Goal: Task Accomplishment & Management: Complete application form

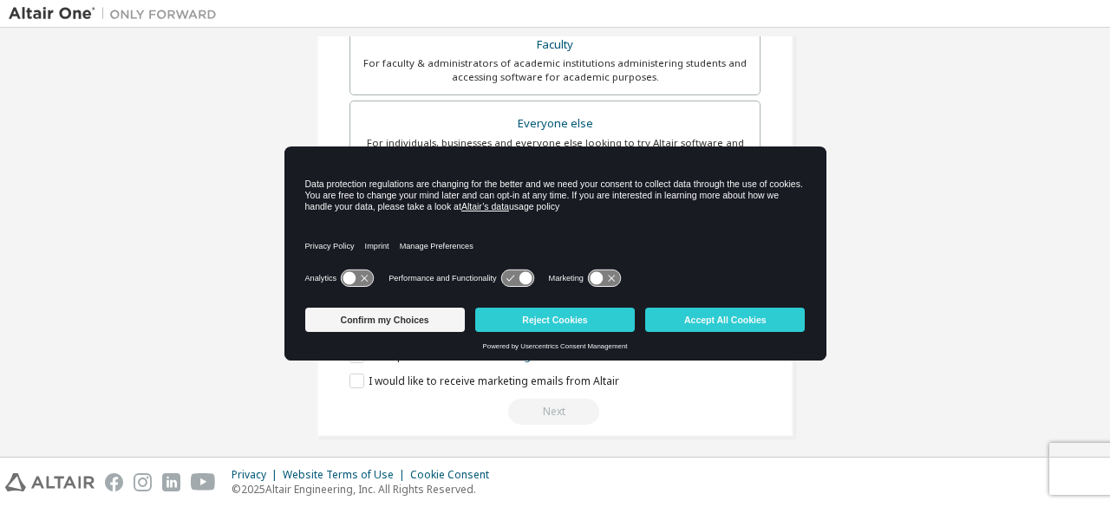
scroll to position [501, 0]
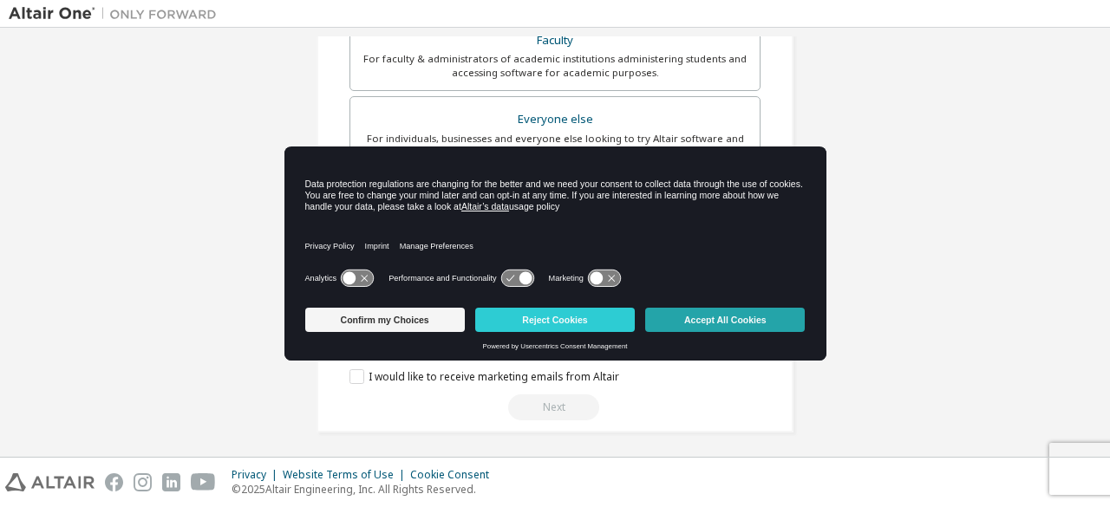
click at [761, 311] on button "Accept All Cookies" at bounding box center [725, 320] width 160 height 24
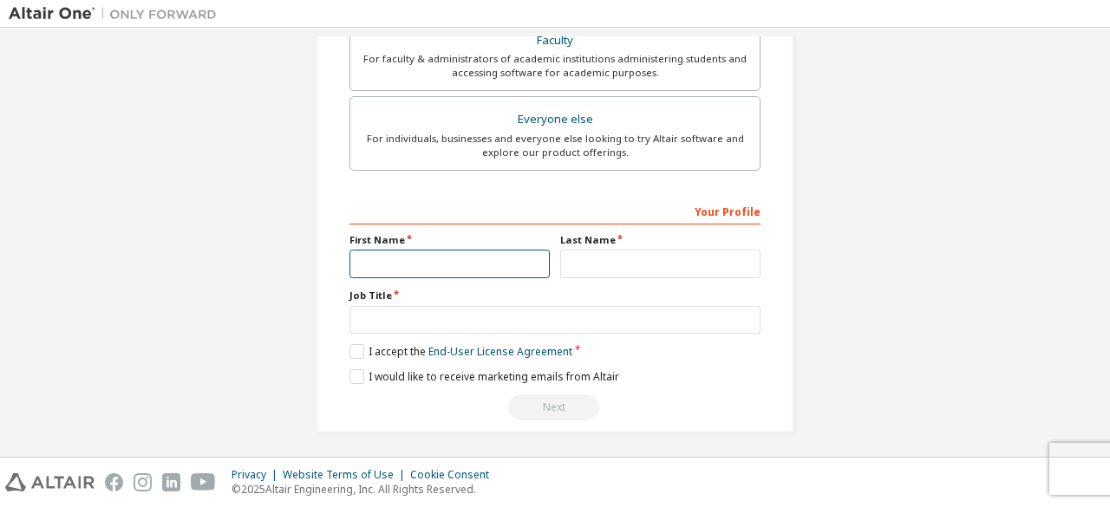
click at [472, 252] on input "text" at bounding box center [450, 264] width 200 height 29
type input "**********"
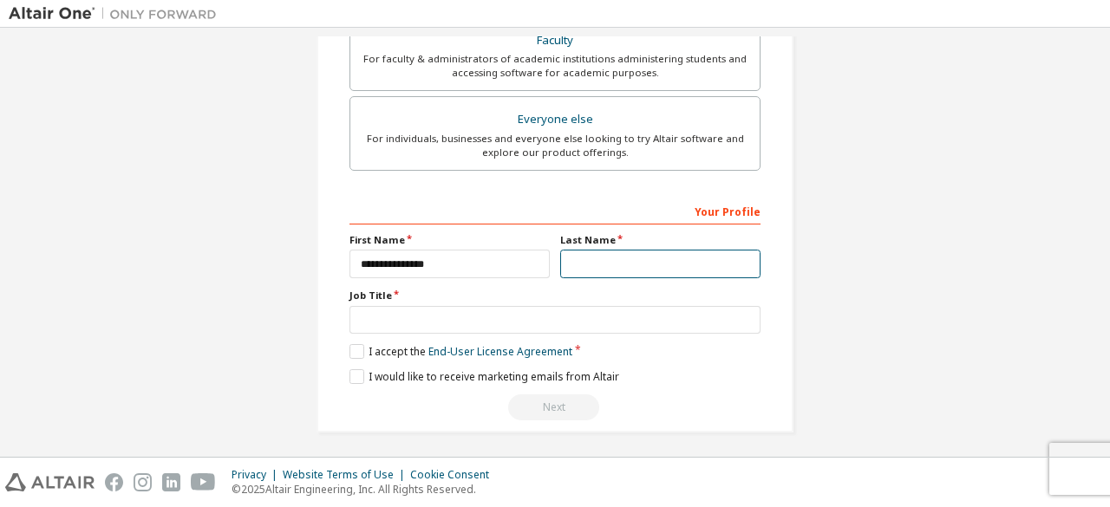
click at [611, 263] on input "text" at bounding box center [660, 264] width 200 height 29
type input "*****"
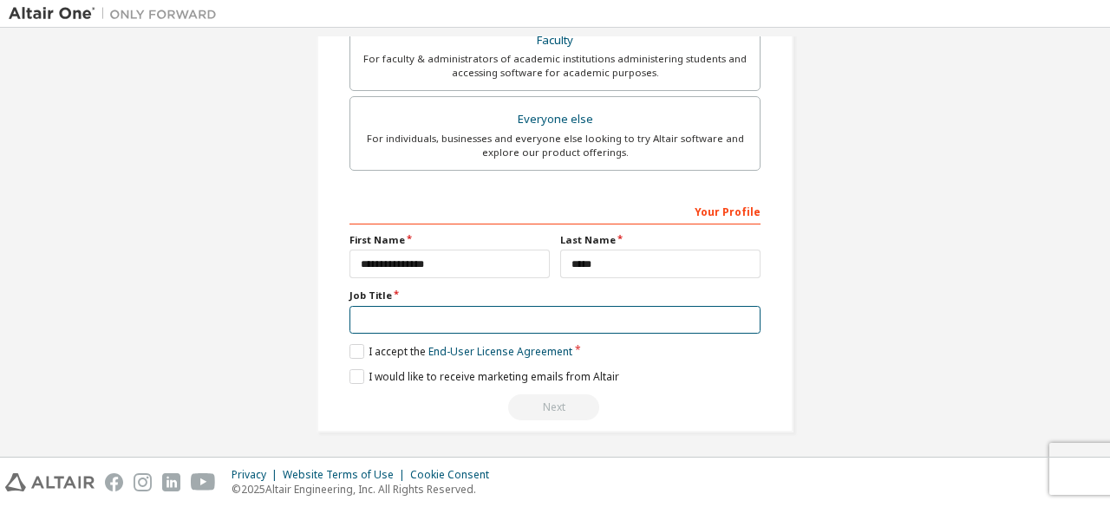
click at [596, 310] on input "text" at bounding box center [555, 320] width 411 height 29
type input "*******"
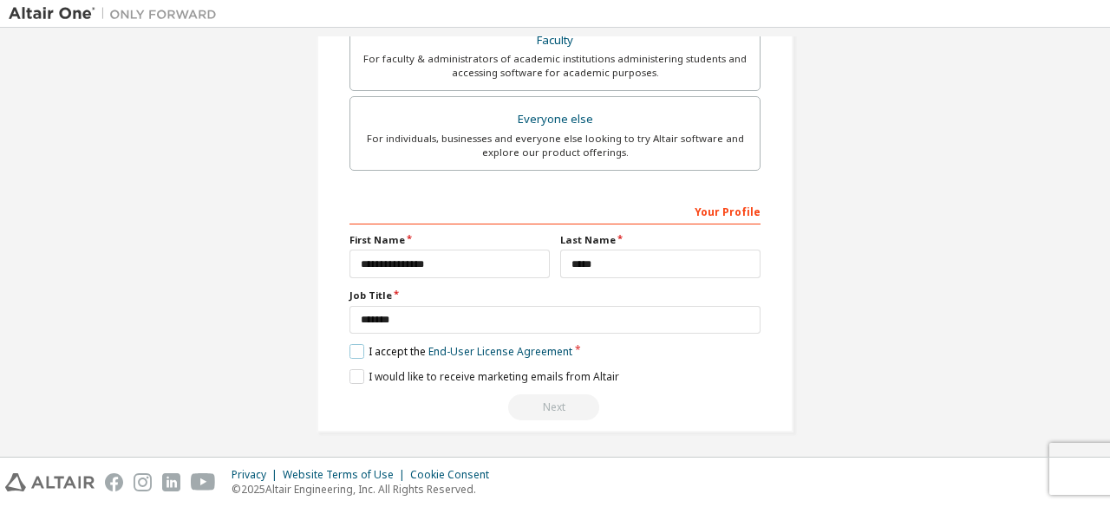
click at [391, 348] on label "I accept the End-User License Agreement" at bounding box center [461, 351] width 223 height 15
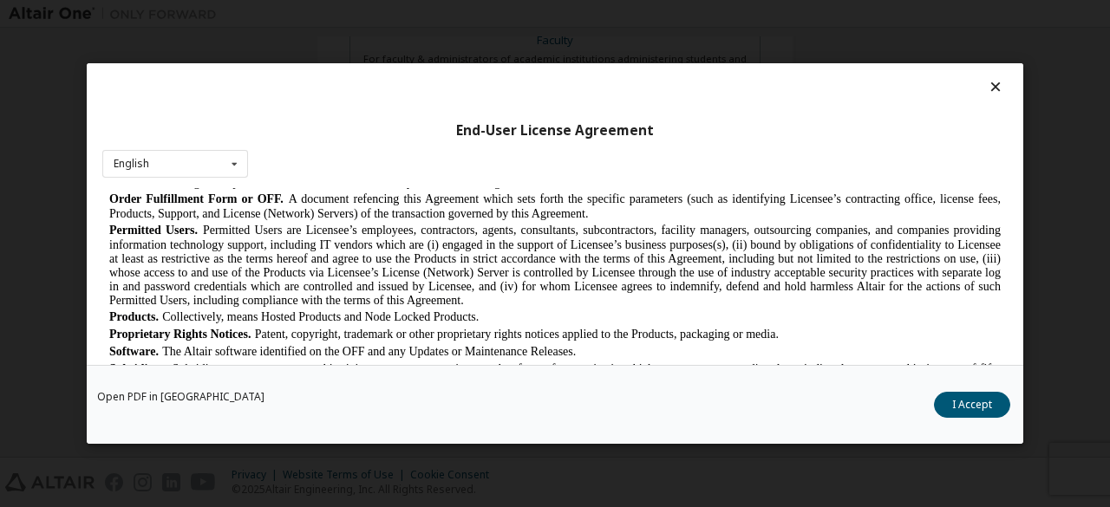
scroll to position [985, 0]
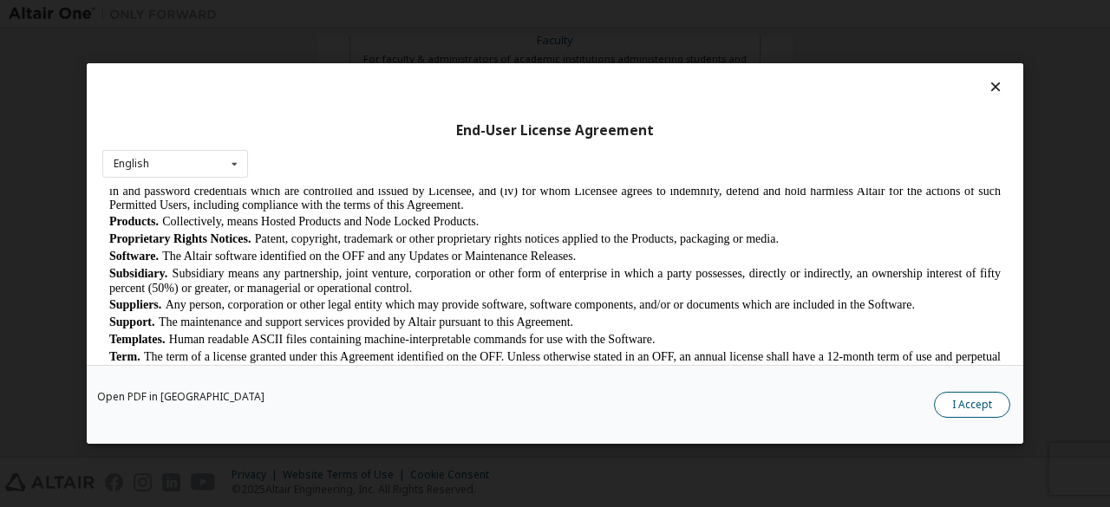
click at [978, 402] on button "I Accept" at bounding box center [972, 405] width 76 height 26
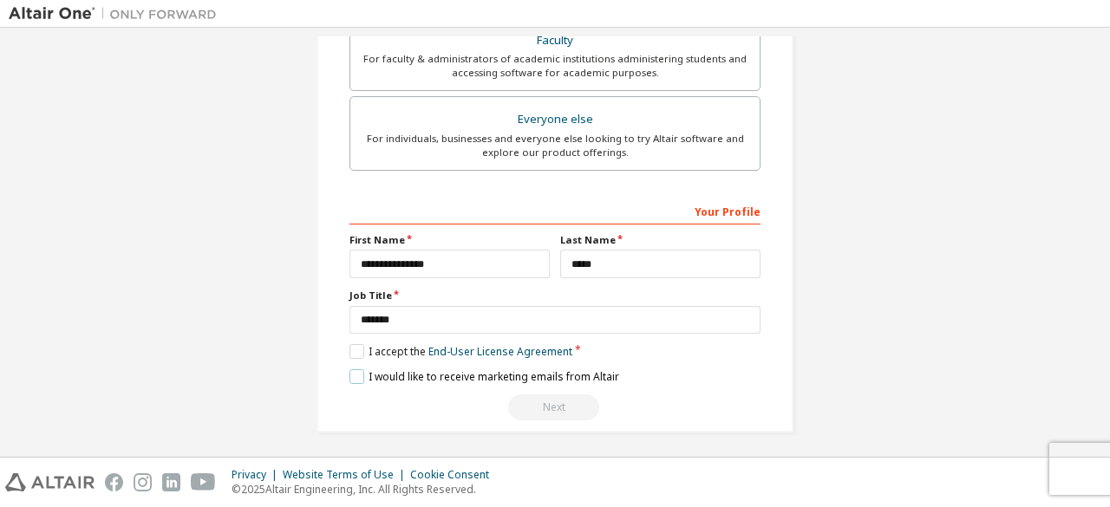
click at [358, 372] on label "I would like to receive marketing emails from Altair" at bounding box center [485, 376] width 270 height 15
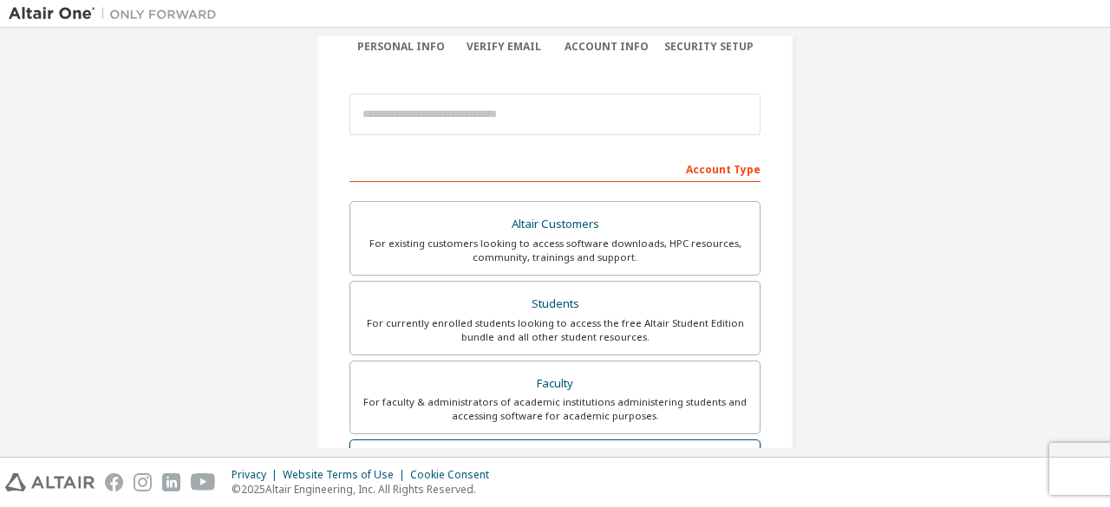
scroll to position [149, 0]
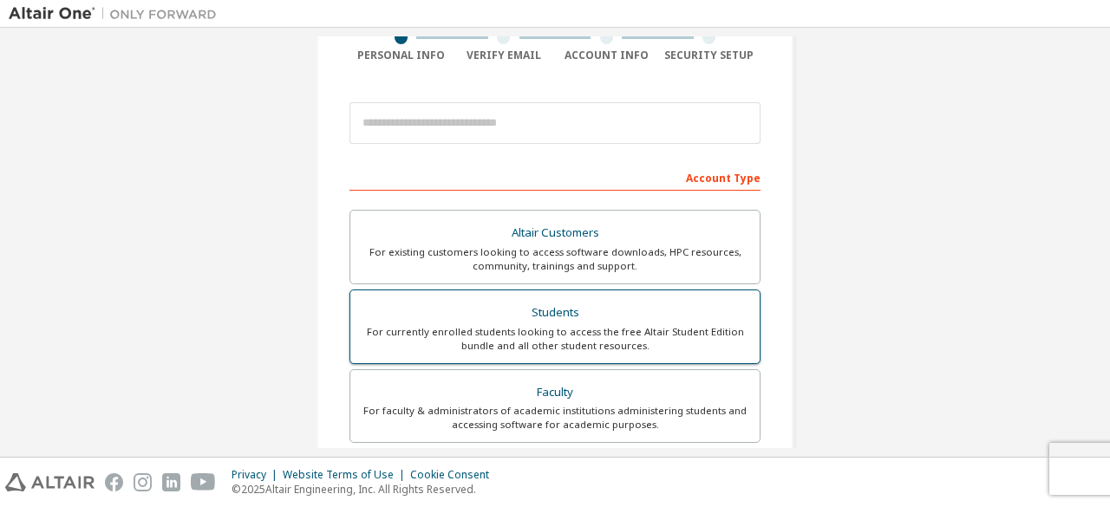
click at [506, 336] on div "For currently enrolled students looking to access the free Altair Student Editi…" at bounding box center [555, 339] width 389 height 28
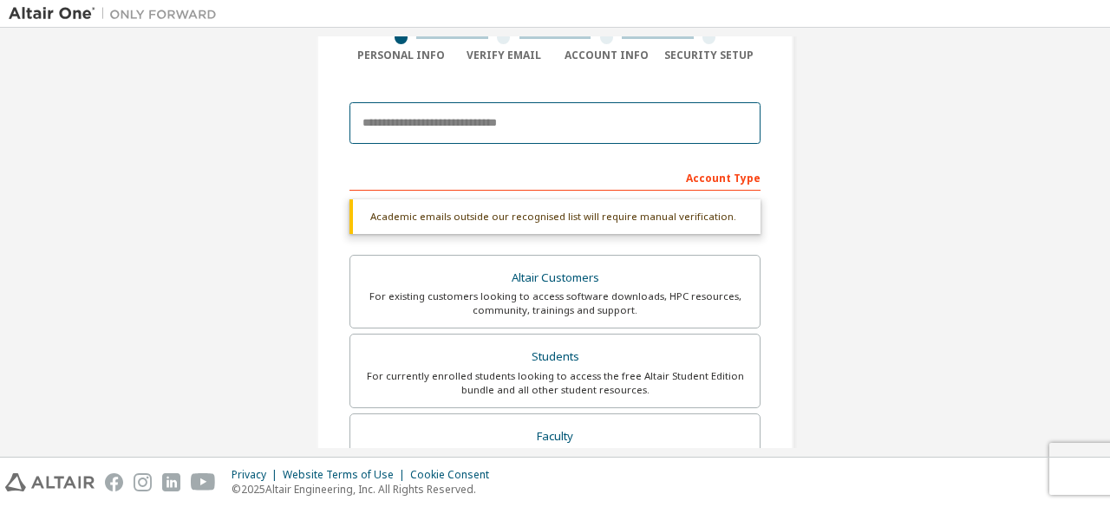
click at [509, 121] on input "email" at bounding box center [555, 123] width 411 height 42
click at [480, 121] on input "email" at bounding box center [555, 123] width 411 height 42
type input "**********"
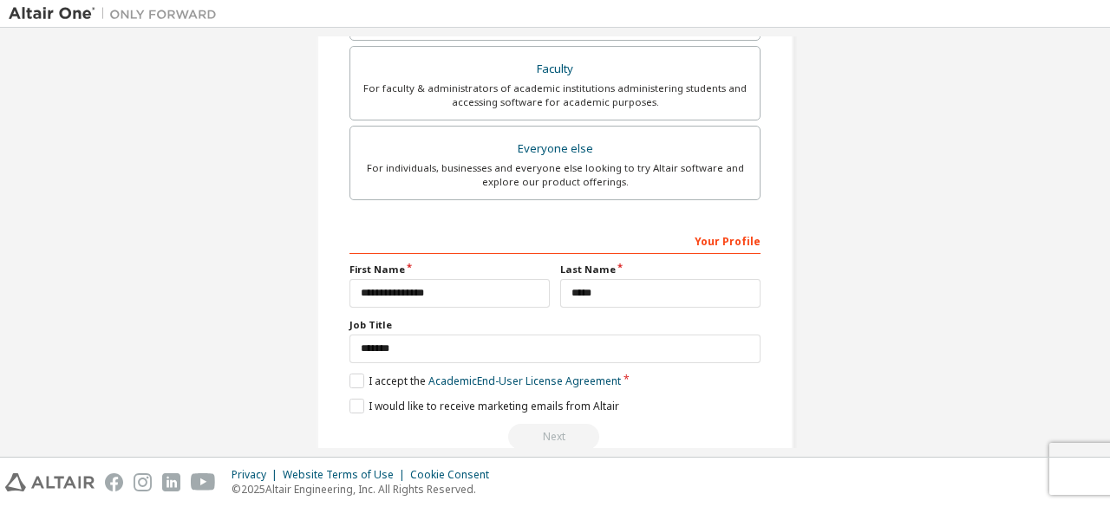
scroll to position [515, 0]
click at [350, 379] on label "I accept the Academic End-User License Agreement" at bounding box center [485, 383] width 271 height 15
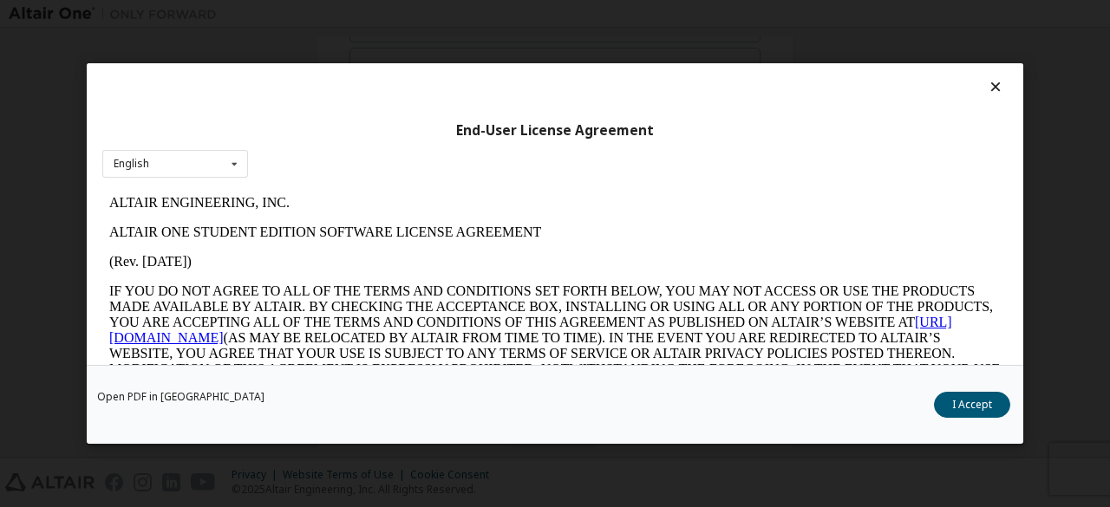
scroll to position [0, 0]
click at [944, 401] on button "I Accept" at bounding box center [972, 405] width 76 height 26
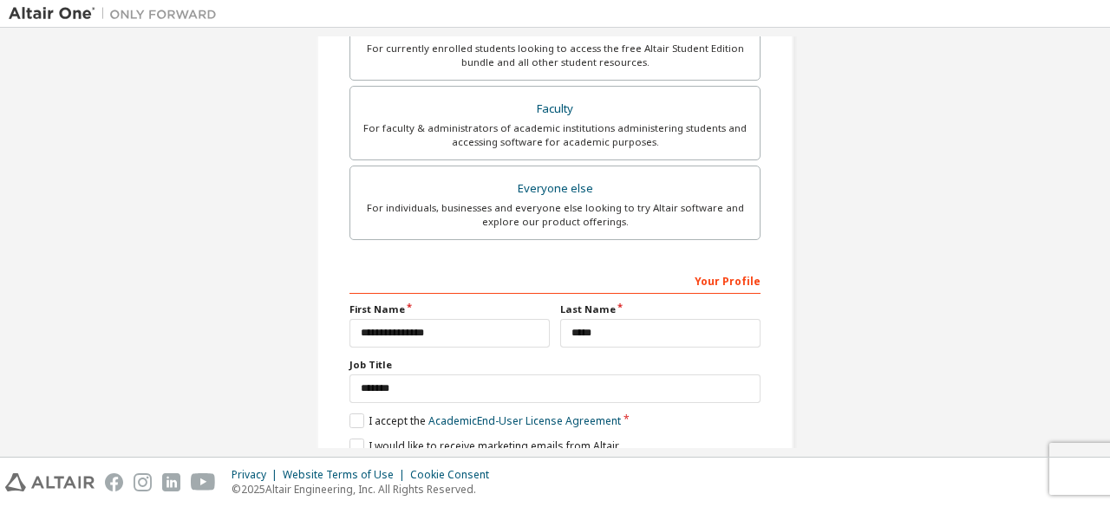
scroll to position [546, 0]
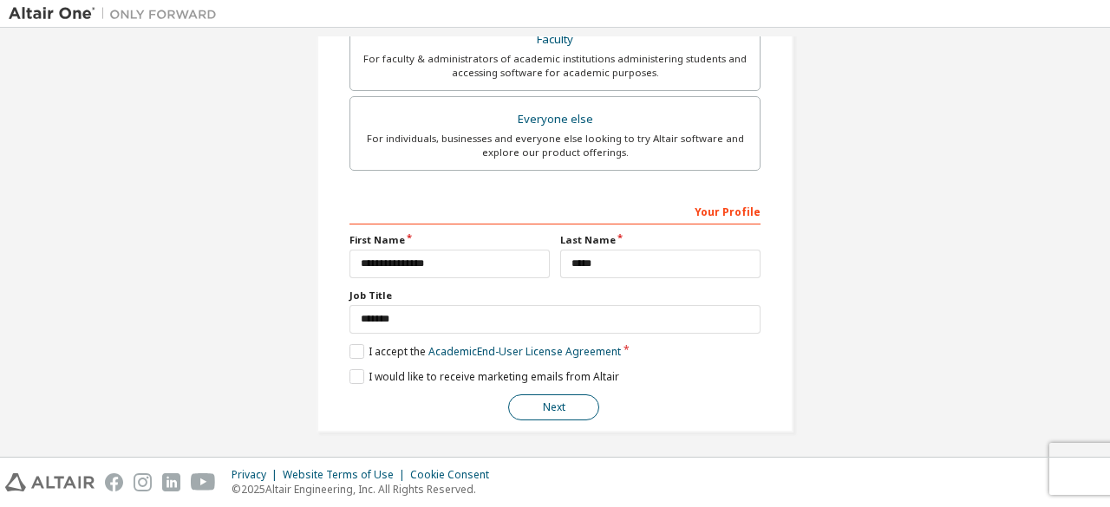
click at [515, 397] on button "Next" at bounding box center [553, 408] width 91 height 26
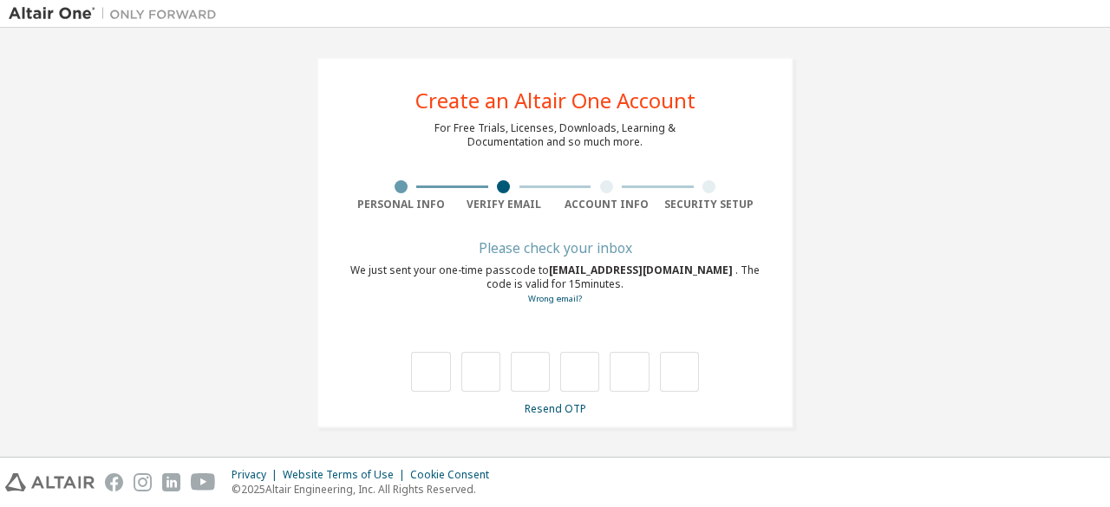
type input "*"
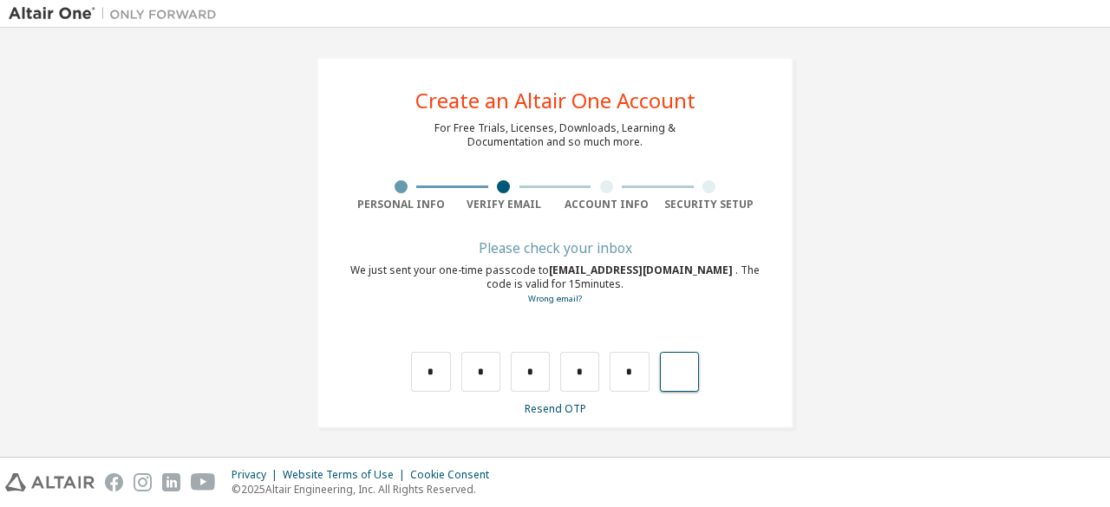
type input "*"
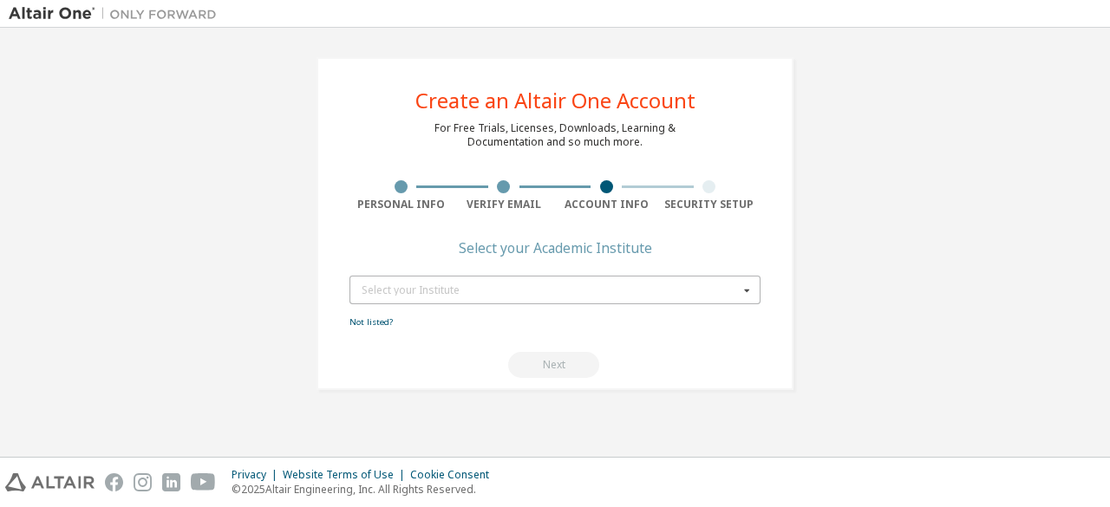
click at [552, 292] on div "Select your Institute" at bounding box center [550, 290] width 377 height 10
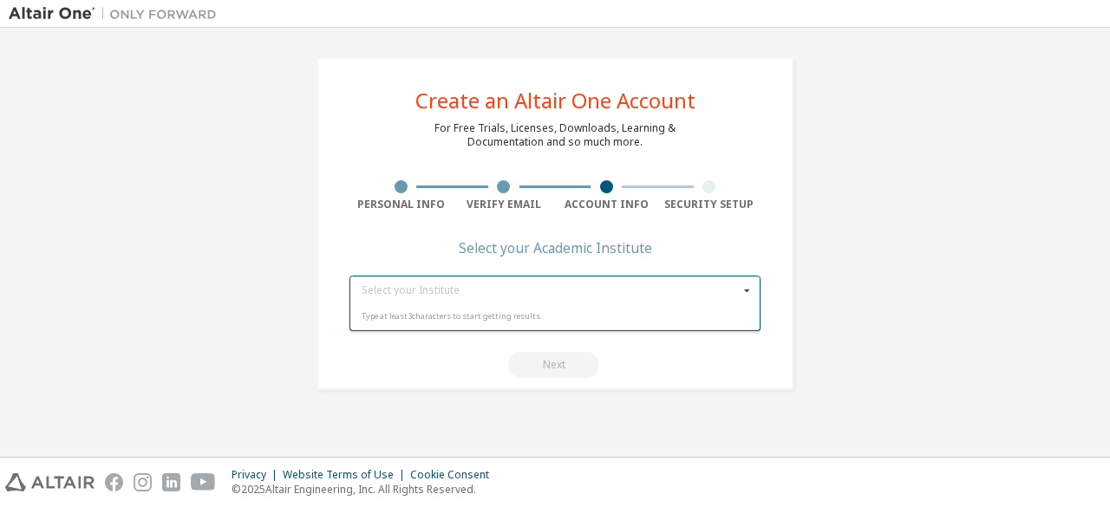
click at [525, 312] on div "Type at least 3 characters to start getting results." at bounding box center [556, 317] width 388 height 10
click at [531, 299] on input "text" at bounding box center [555, 290] width 409 height 27
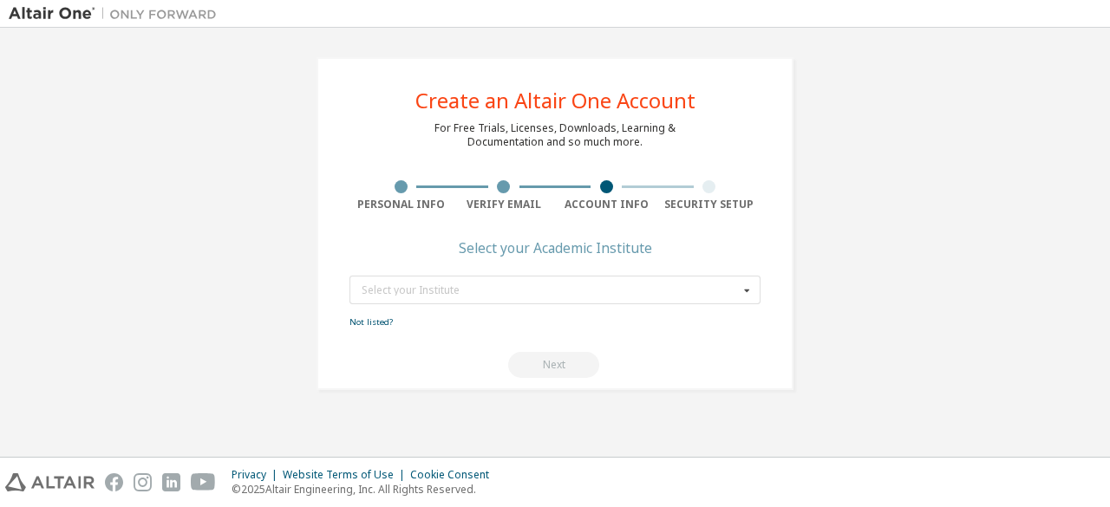
click at [442, 341] on form "Select your Institute Type at least 3 characters to start getting results. Not …" at bounding box center [555, 327] width 411 height 102
click at [449, 285] on div "Select your Institute" at bounding box center [550, 290] width 377 height 10
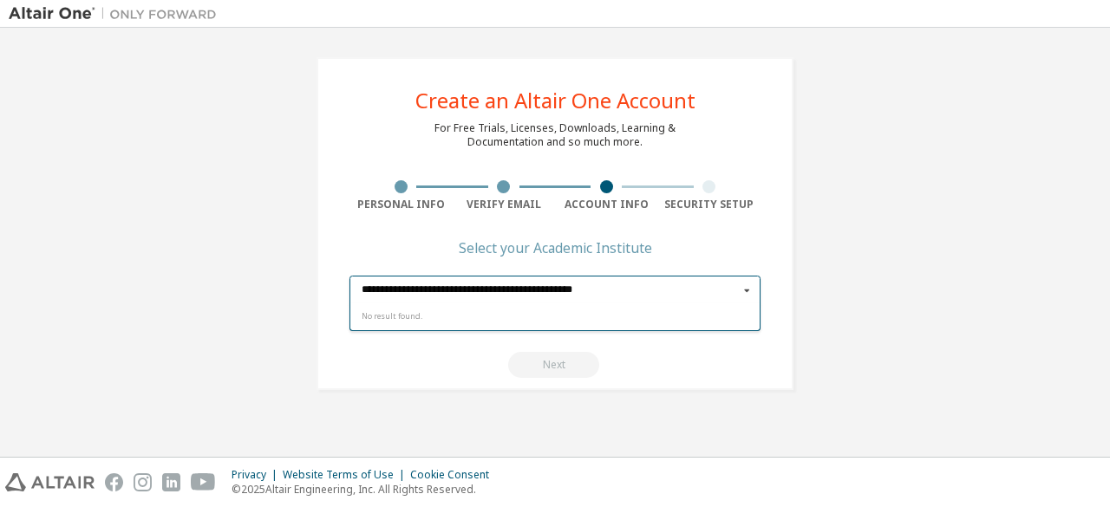
type input "**********"
click at [435, 322] on div "No result found." at bounding box center [555, 317] width 411 height 27
click at [432, 343] on form "Select your Institute No result found. Not listed? Next" at bounding box center [555, 327] width 411 height 102
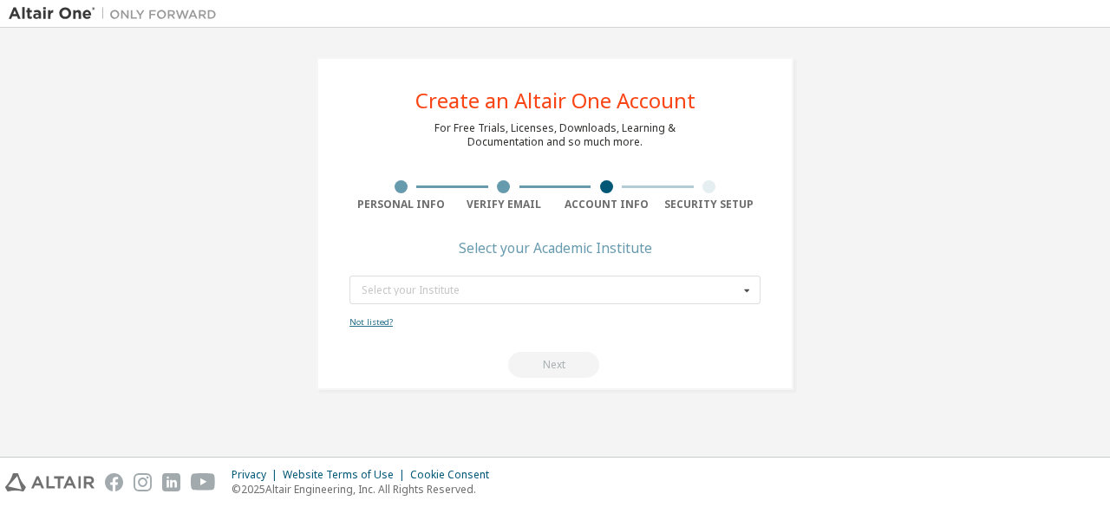
click at [377, 324] on link "Not listed?" at bounding box center [371, 322] width 43 height 11
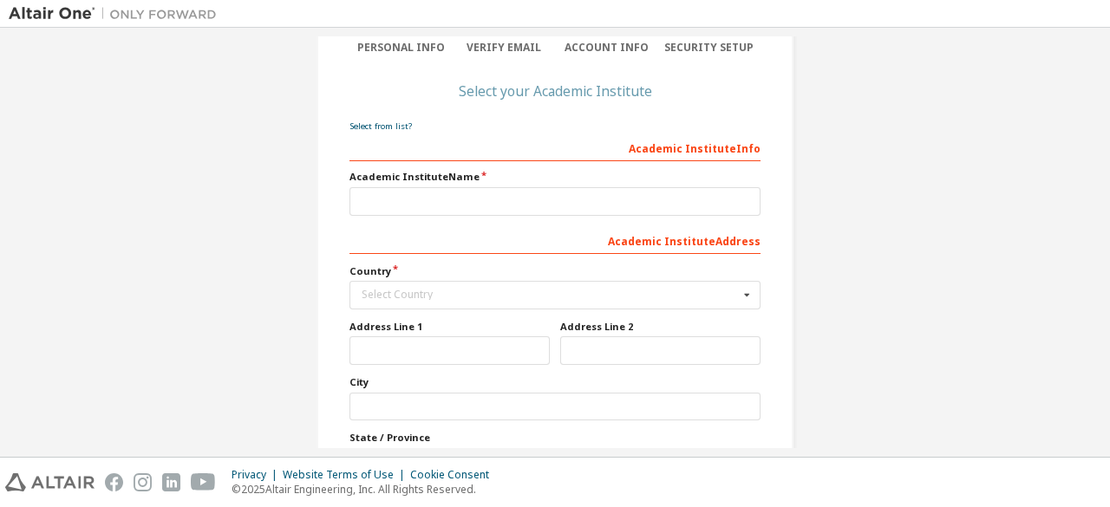
scroll to position [158, 0]
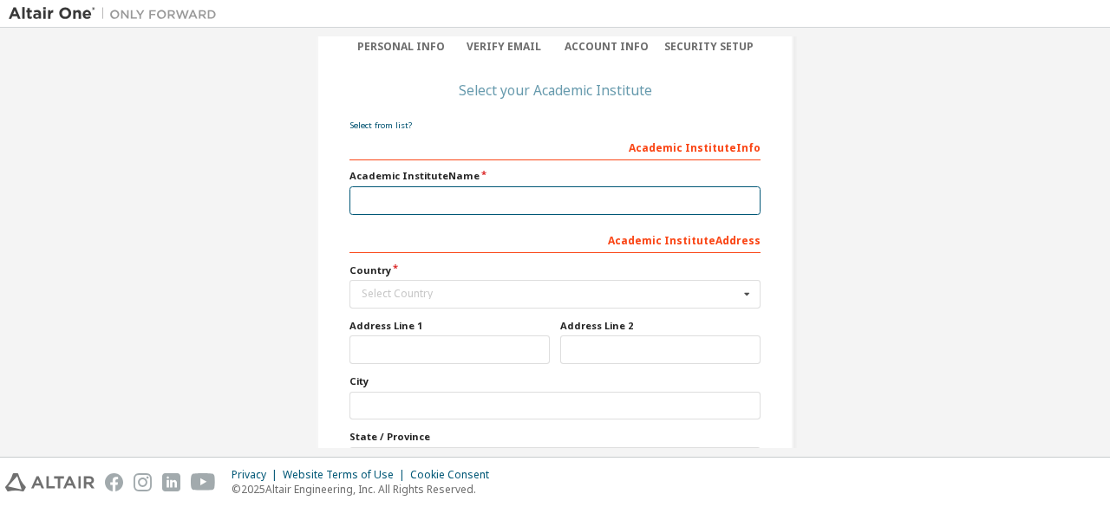
click at [527, 198] on input "text" at bounding box center [555, 200] width 411 height 29
type input "*"
type input "**********"
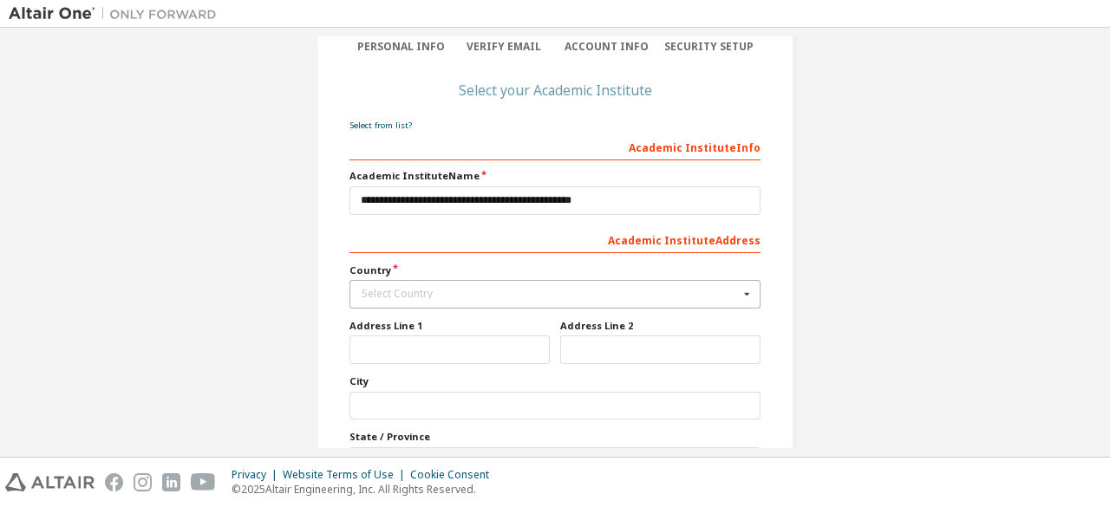
click at [440, 297] on div "Select Country" at bounding box center [550, 294] width 377 height 10
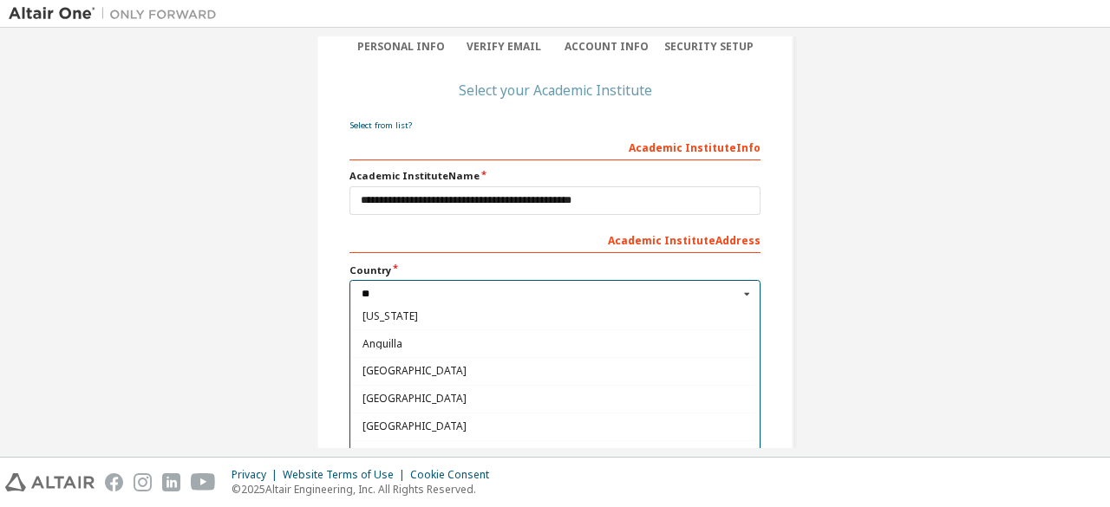
scroll to position [0, 0]
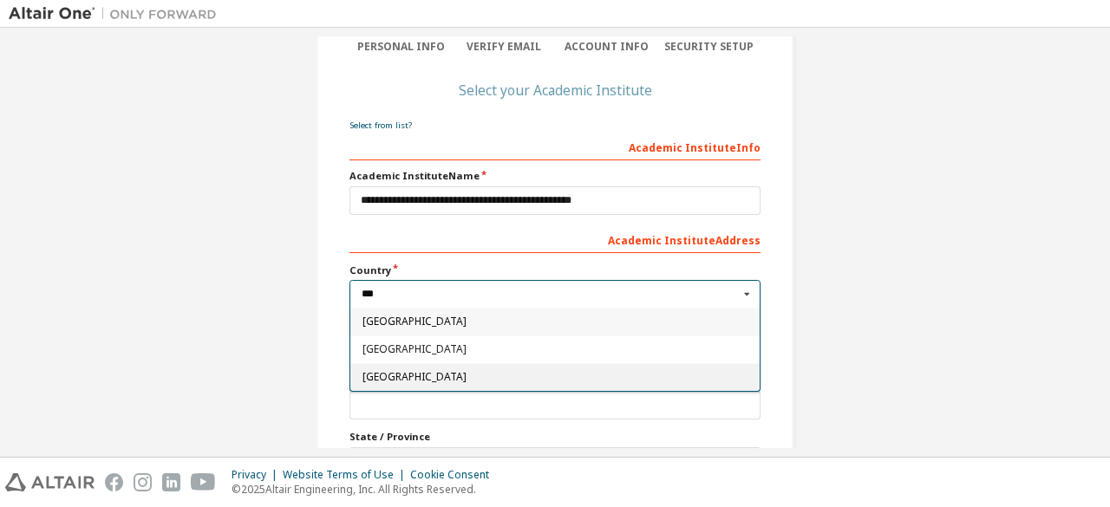
type input "***"
click at [415, 375] on span "[GEOGRAPHIC_DATA]" at bounding box center [556, 377] width 386 height 10
type input "***"
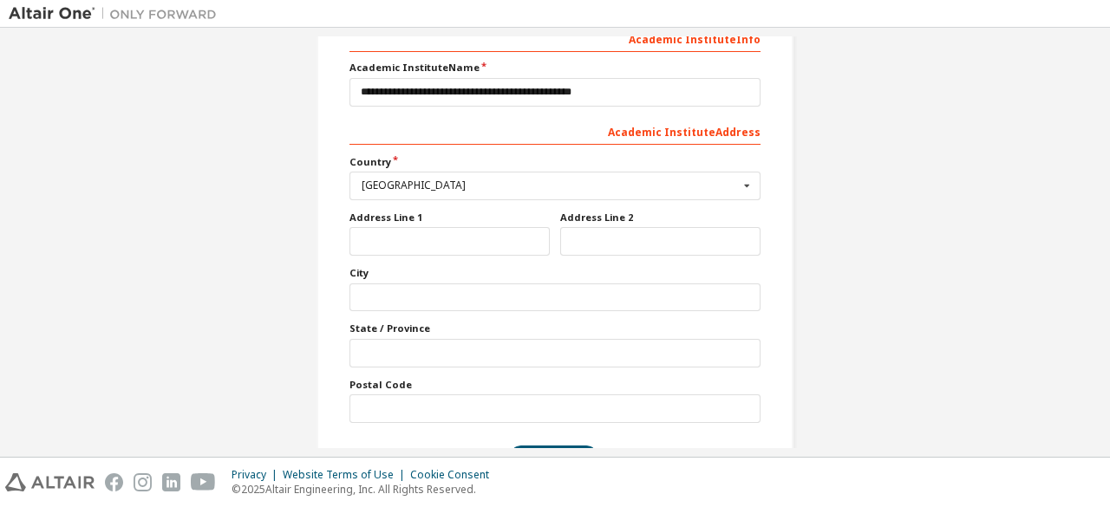
scroll to position [317, 0]
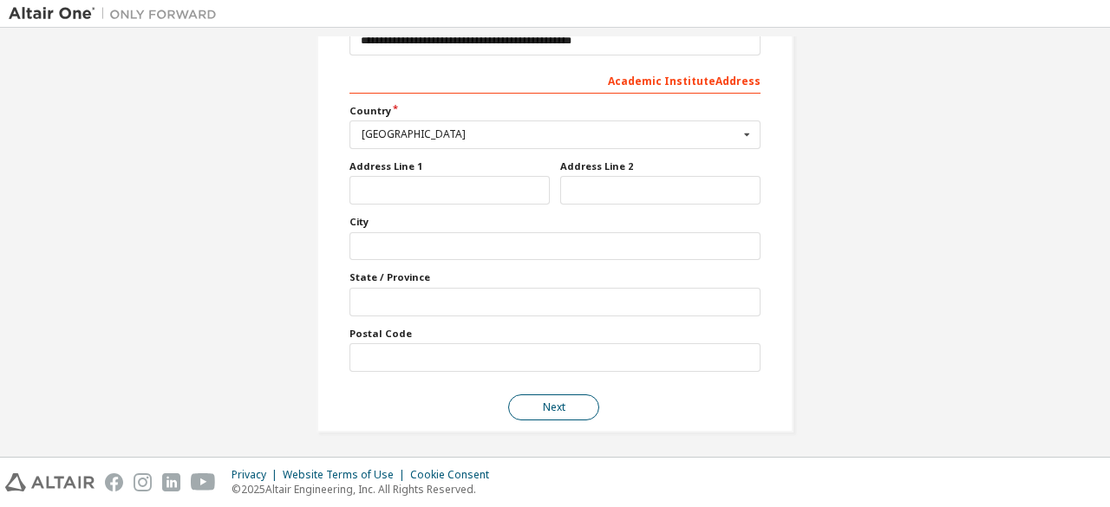
click at [558, 397] on button "Next" at bounding box center [553, 408] width 91 height 26
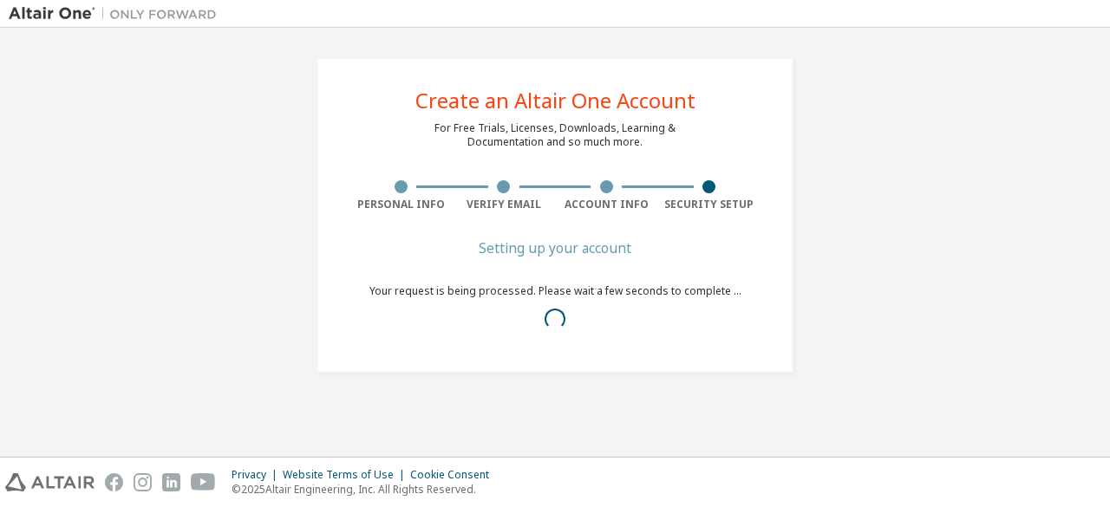
scroll to position [0, 0]
